Goal: Task Accomplishment & Management: Manage account settings

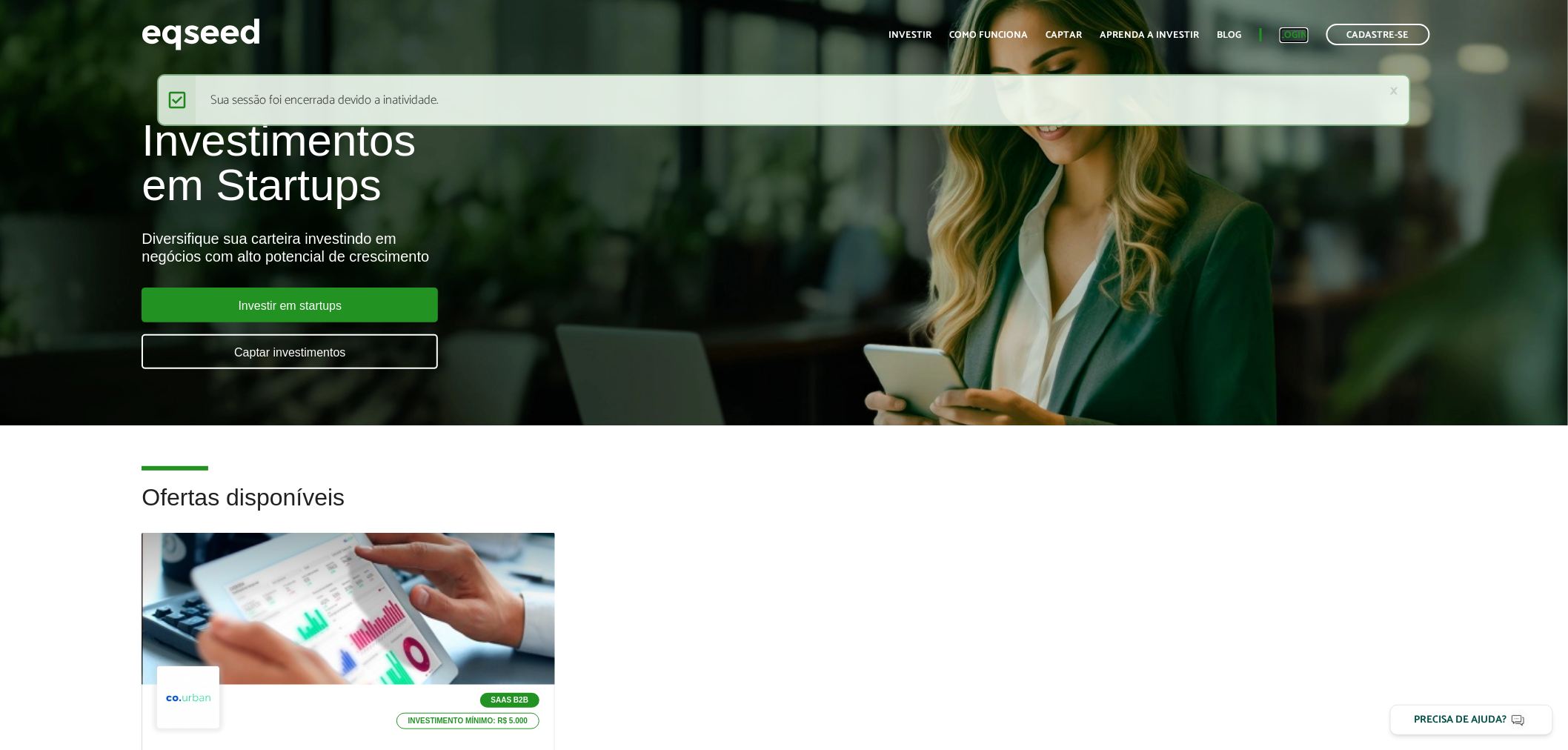
click at [1298, 35] on link "Login" at bounding box center [1294, 35] width 29 height 10
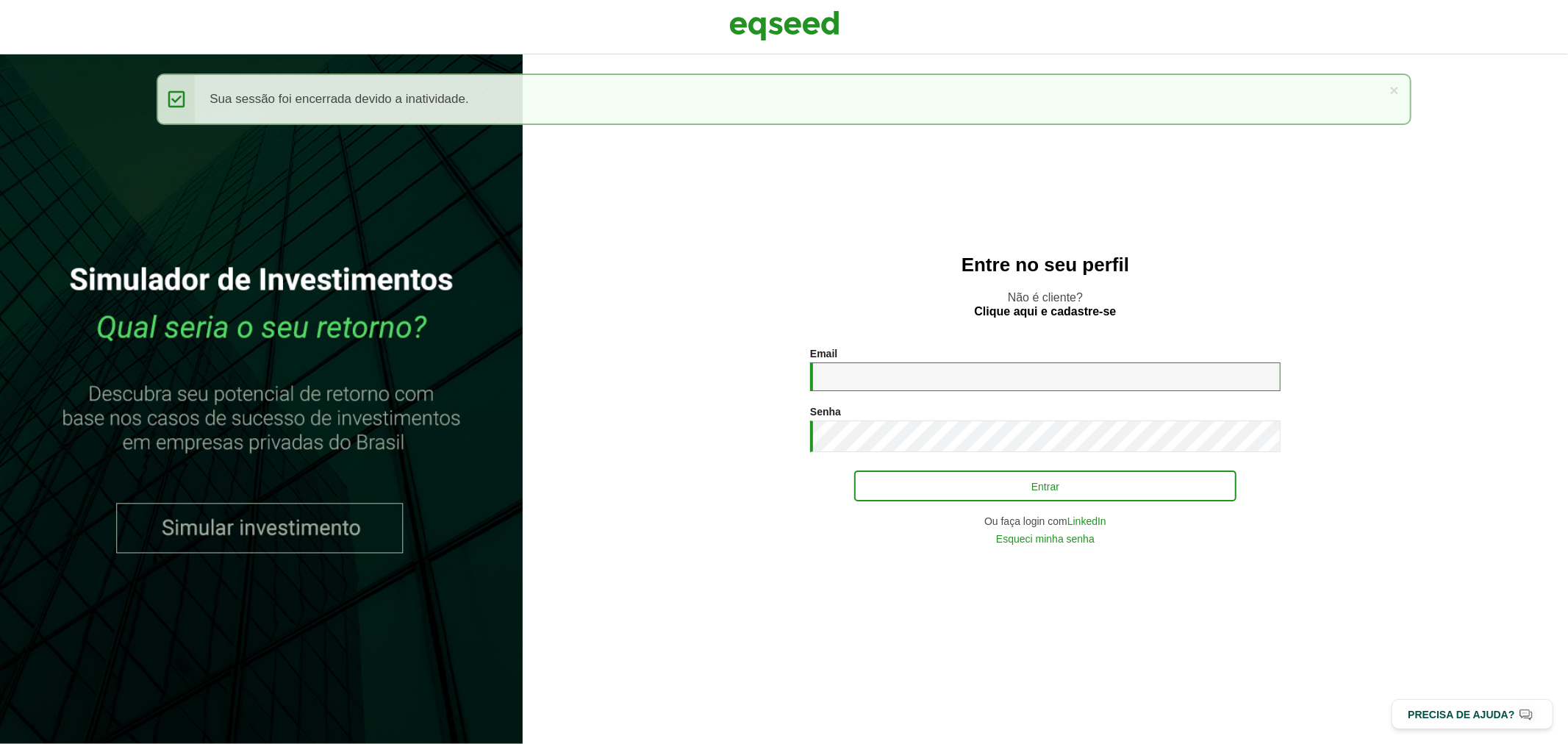
type input "**********"
click at [920, 500] on button "Entrar" at bounding box center [1045, 486] width 383 height 28
